Goal: Find specific page/section: Find specific page/section

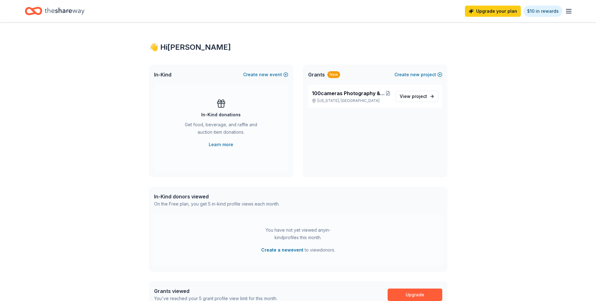
click at [348, 125] on div "100cameras Photography & Social Emotional Programming for Youth [US_STATE], [GE…" at bounding box center [375, 130] width 144 height 92
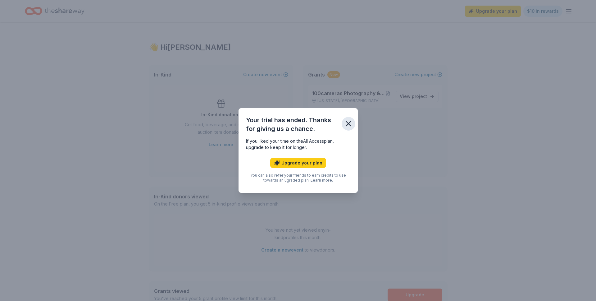
click at [347, 126] on icon "button" at bounding box center [348, 123] width 9 height 9
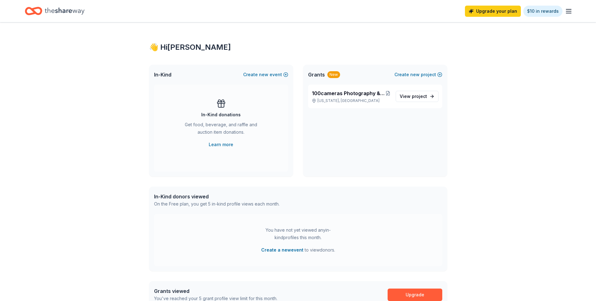
click at [568, 13] on line "button" at bounding box center [568, 13] width 5 height 0
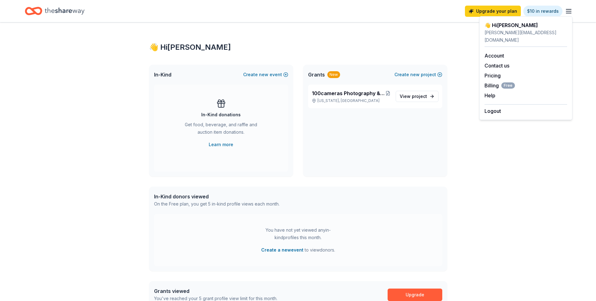
click at [431, 44] on div "👋 Hi [PERSON_NAME]" at bounding box center [298, 47] width 298 height 10
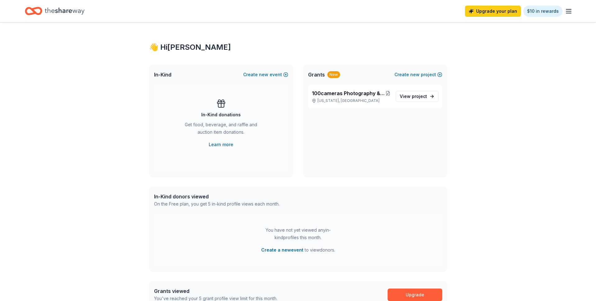
scroll to position [11, 0]
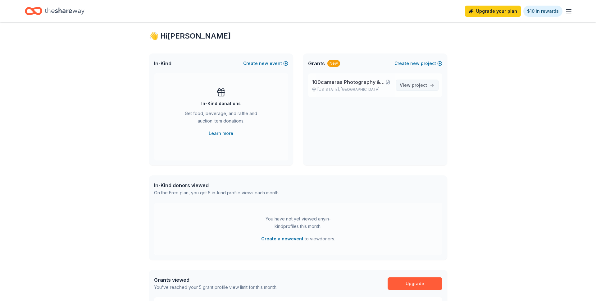
click at [417, 88] on span "View project" at bounding box center [413, 84] width 27 height 7
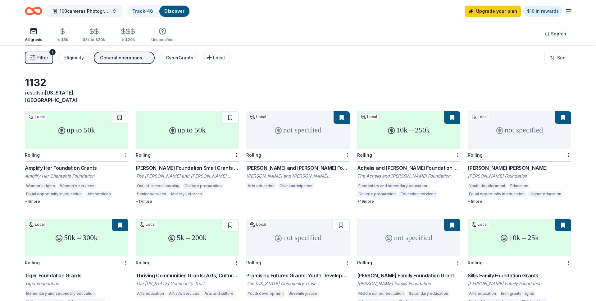
click at [124, 148] on html "100cameras Photography & Social Emotional Programming for Youth Track · 46 Disc…" at bounding box center [298, 150] width 596 height 301
drag, startPoint x: 115, startPoint y: 157, endPoint x: 158, endPoint y: 137, distance: 47.9
click at [115, 157] on div "Not interested" at bounding box center [106, 158] width 42 height 11
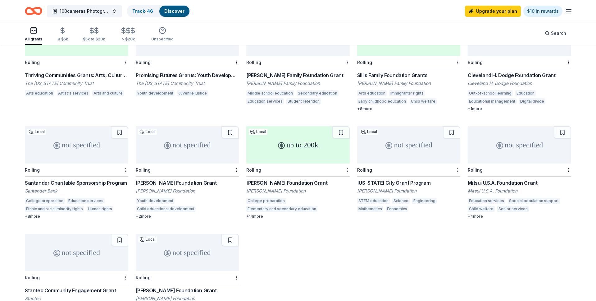
scroll to position [199, 0]
